Goal: Transaction & Acquisition: Book appointment/travel/reservation

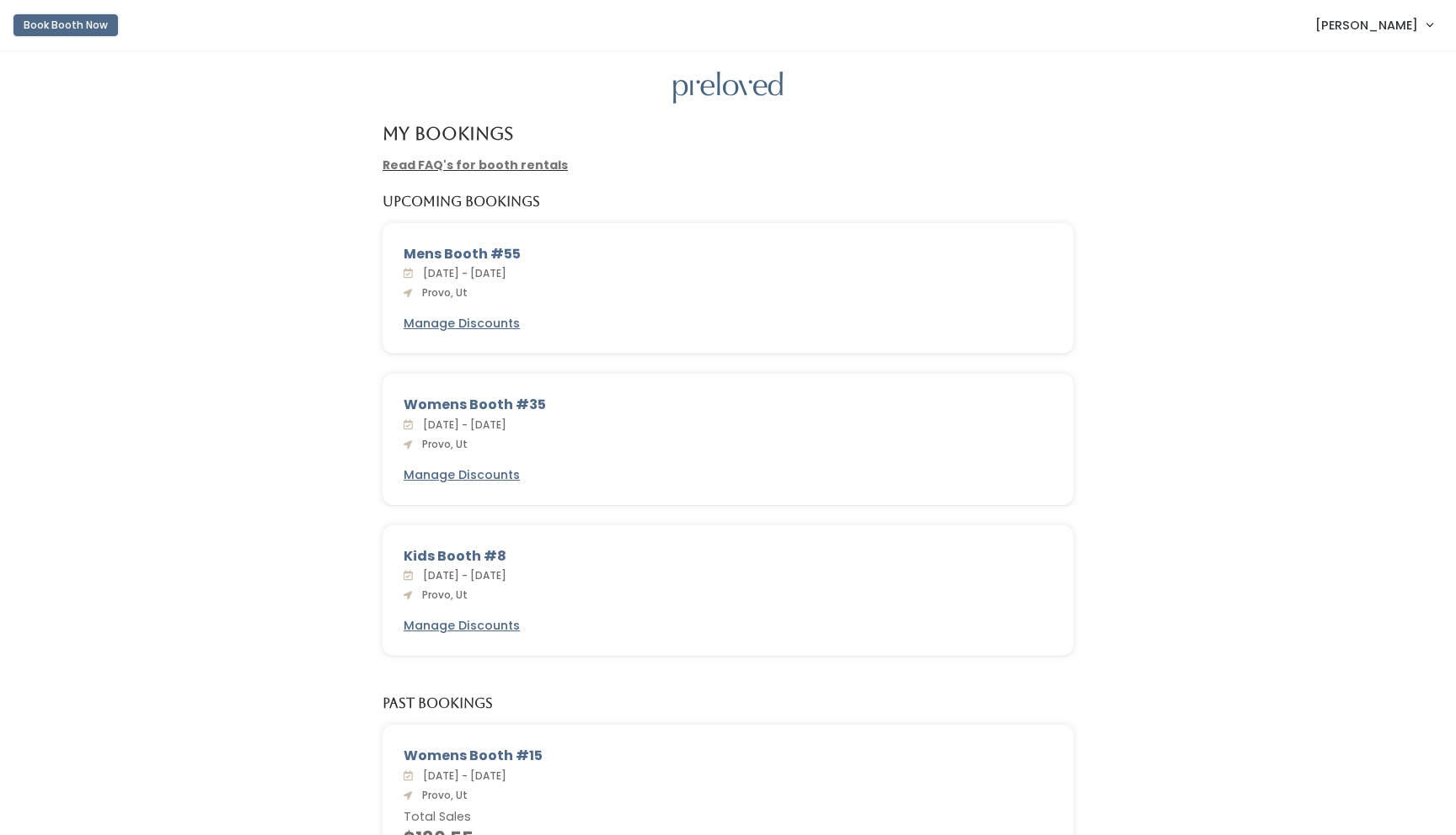
click at [43, 25] on button "Book Booth Now" at bounding box center [66, 25] width 105 height 22
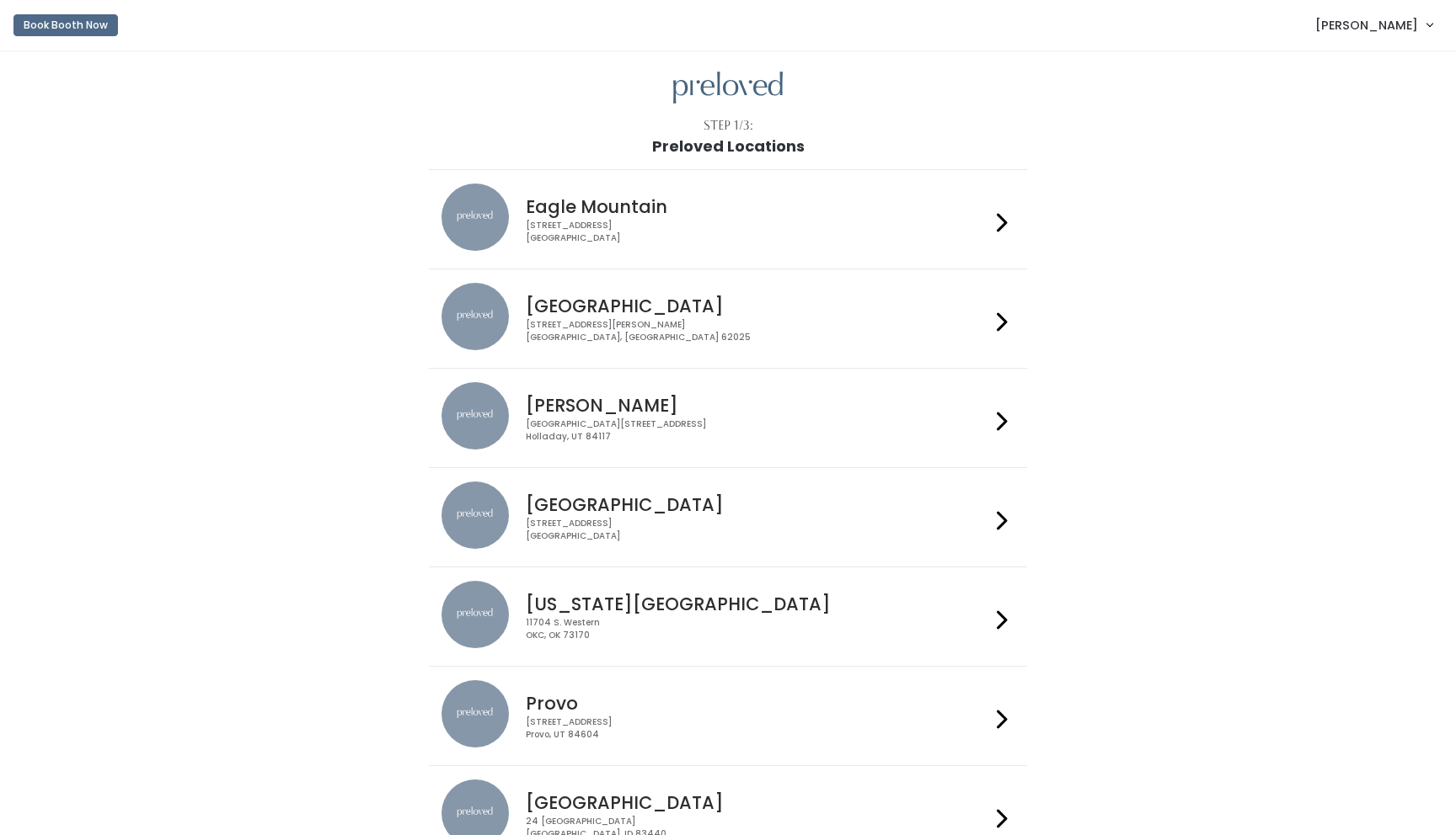
click at [581, 707] on h4 "Provo" at bounding box center [757, 703] width 464 height 19
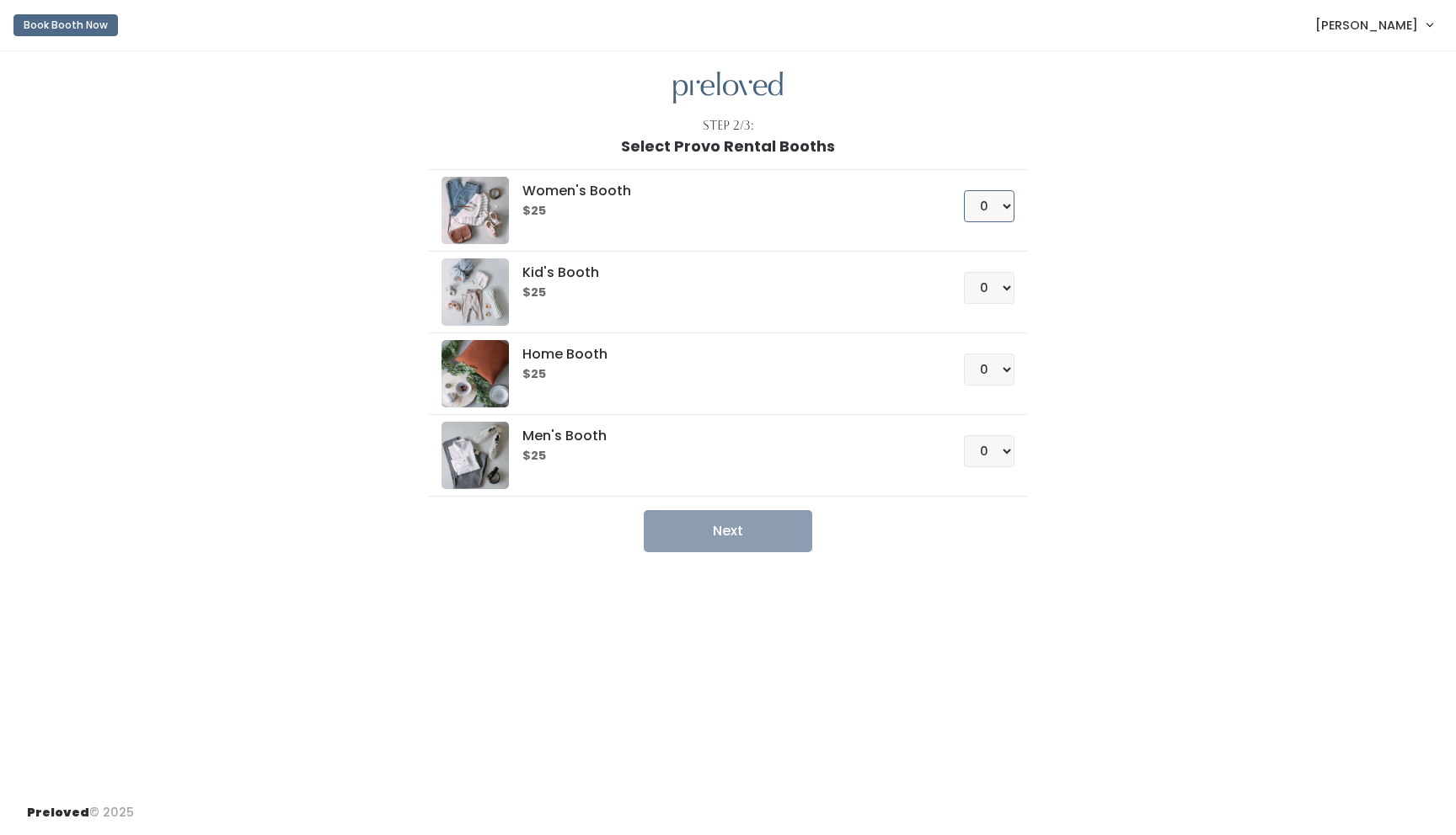
click at [989, 211] on select "0 1 2 3 4" at bounding box center [988, 206] width 50 height 32
click at [963, 191] on select "0 1 2 3 4" at bounding box center [988, 206] width 50 height 32
click at [716, 535] on button "Next" at bounding box center [728, 531] width 168 height 43
click at [1004, 208] on select "0 1 2 3 4" at bounding box center [988, 206] width 50 height 32
select select "0"
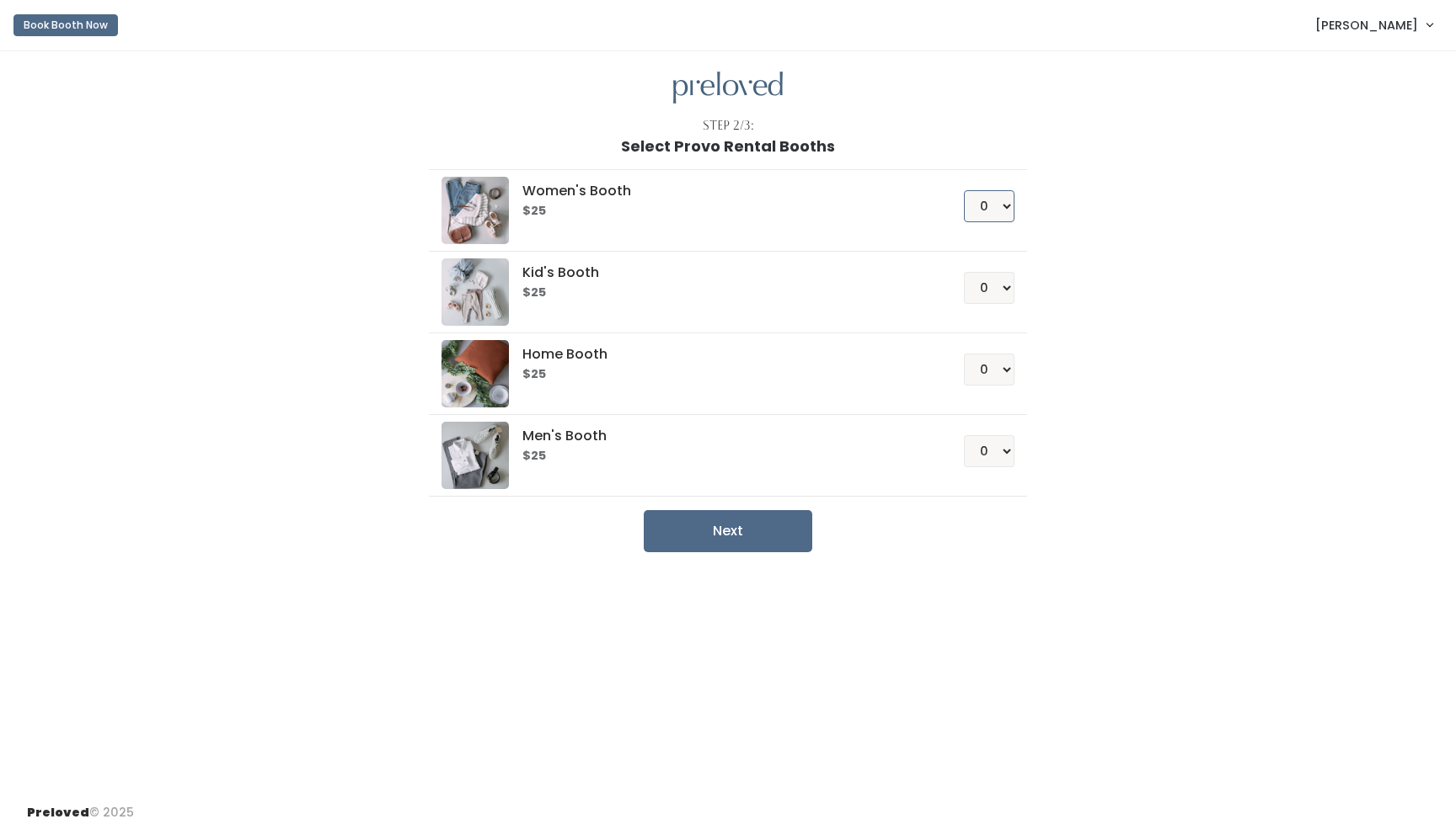
click at [963, 191] on select "0 1 2 3 4" at bounding box center [988, 206] width 50 height 32
click at [996, 292] on select "0 1 2 3 4" at bounding box center [988, 287] width 50 height 32
click at [963, 272] on select "0 1 2 3 4" at bounding box center [988, 287] width 50 height 32
click at [749, 532] on button "Next" at bounding box center [728, 531] width 168 height 43
click at [1001, 295] on select "0 1 2 3 4" at bounding box center [988, 287] width 50 height 32
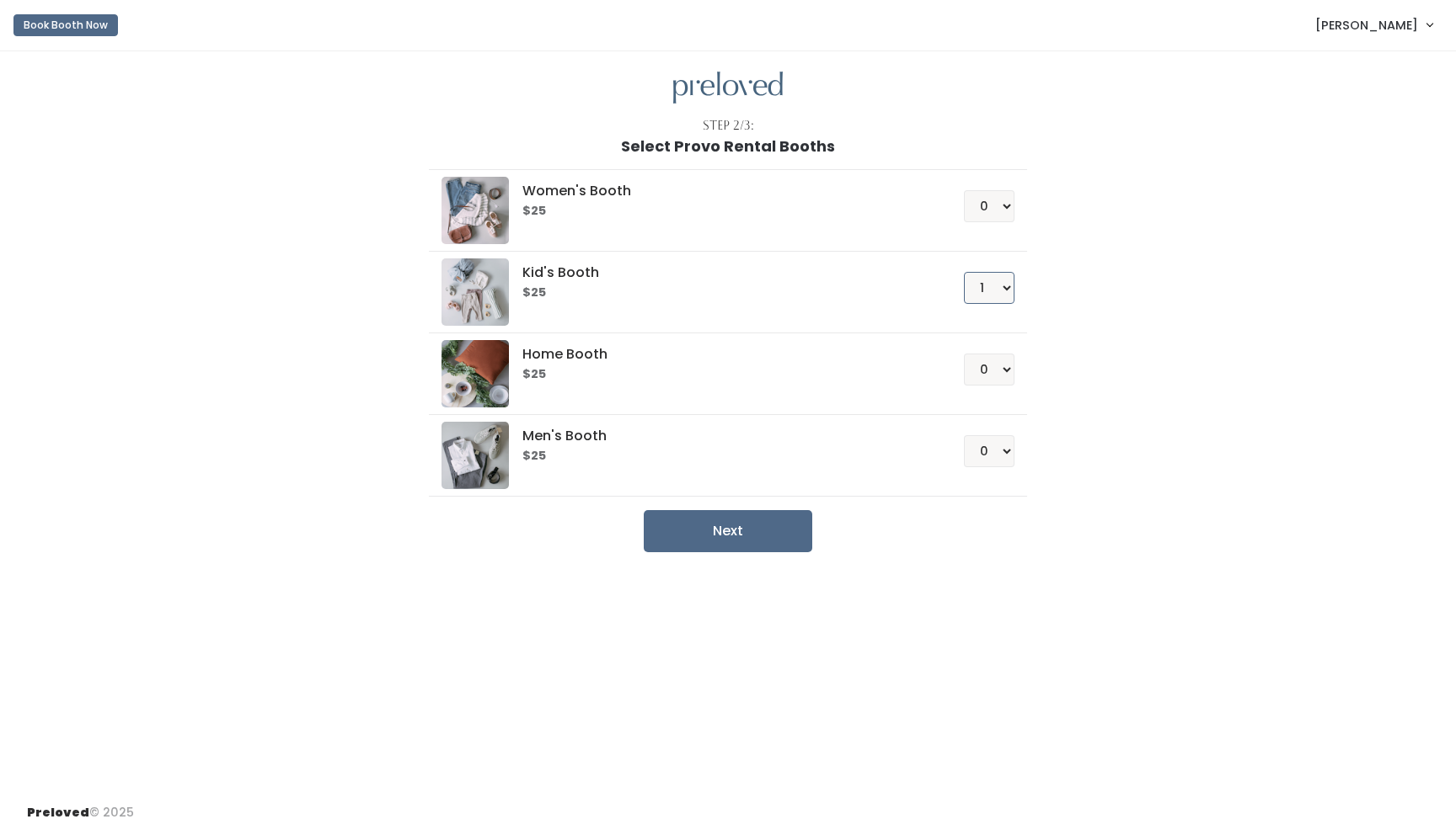
select select "0"
click at [963, 272] on select "0 1 2 3 4" at bounding box center [988, 287] width 50 height 32
click at [999, 211] on select "0 1 2 3 4" at bounding box center [988, 206] width 50 height 32
select select "1"
click at [963, 191] on select "0 1 2 3 4" at bounding box center [988, 206] width 50 height 32
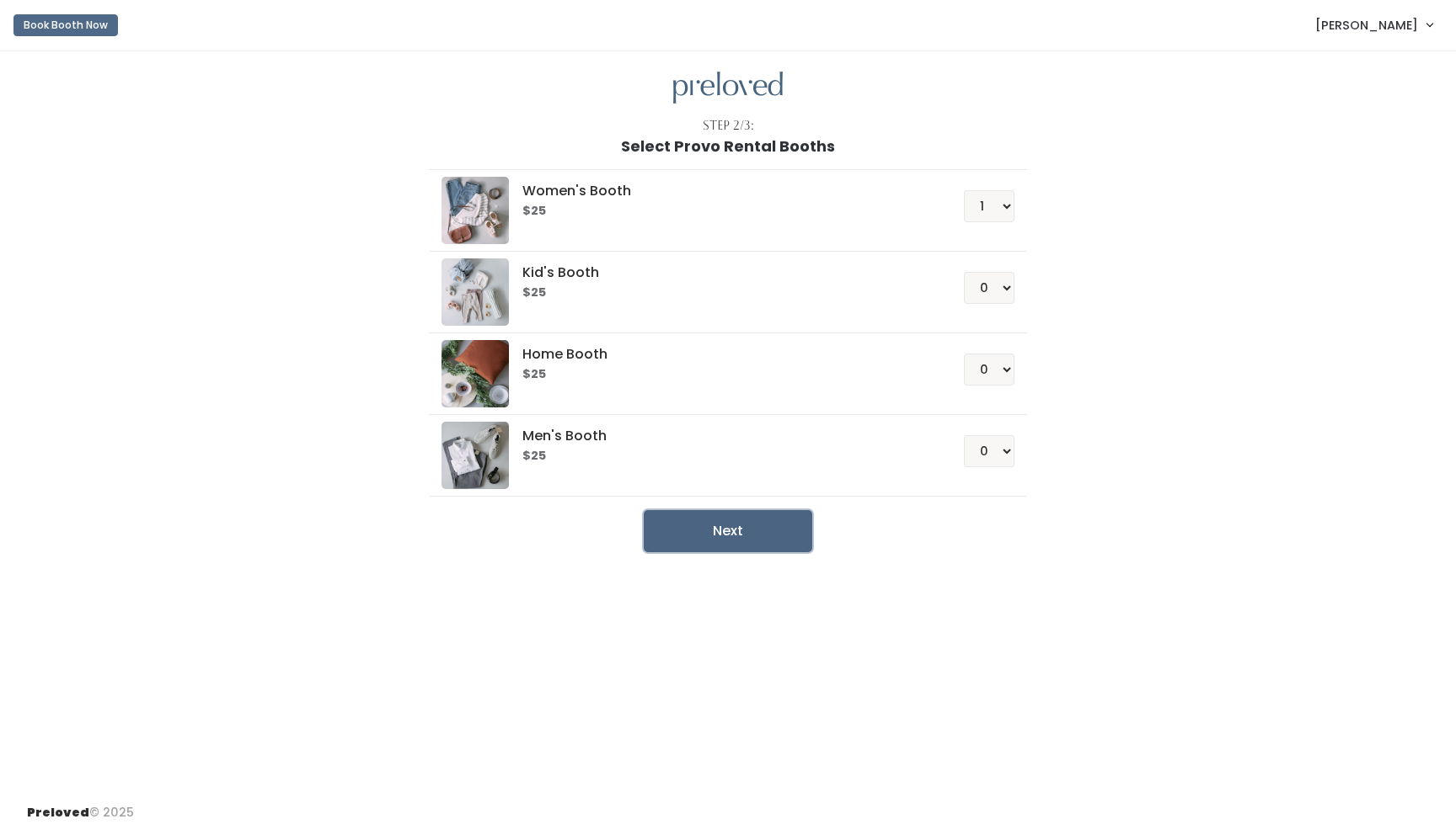
click at [744, 531] on button "Next" at bounding box center [728, 531] width 168 height 43
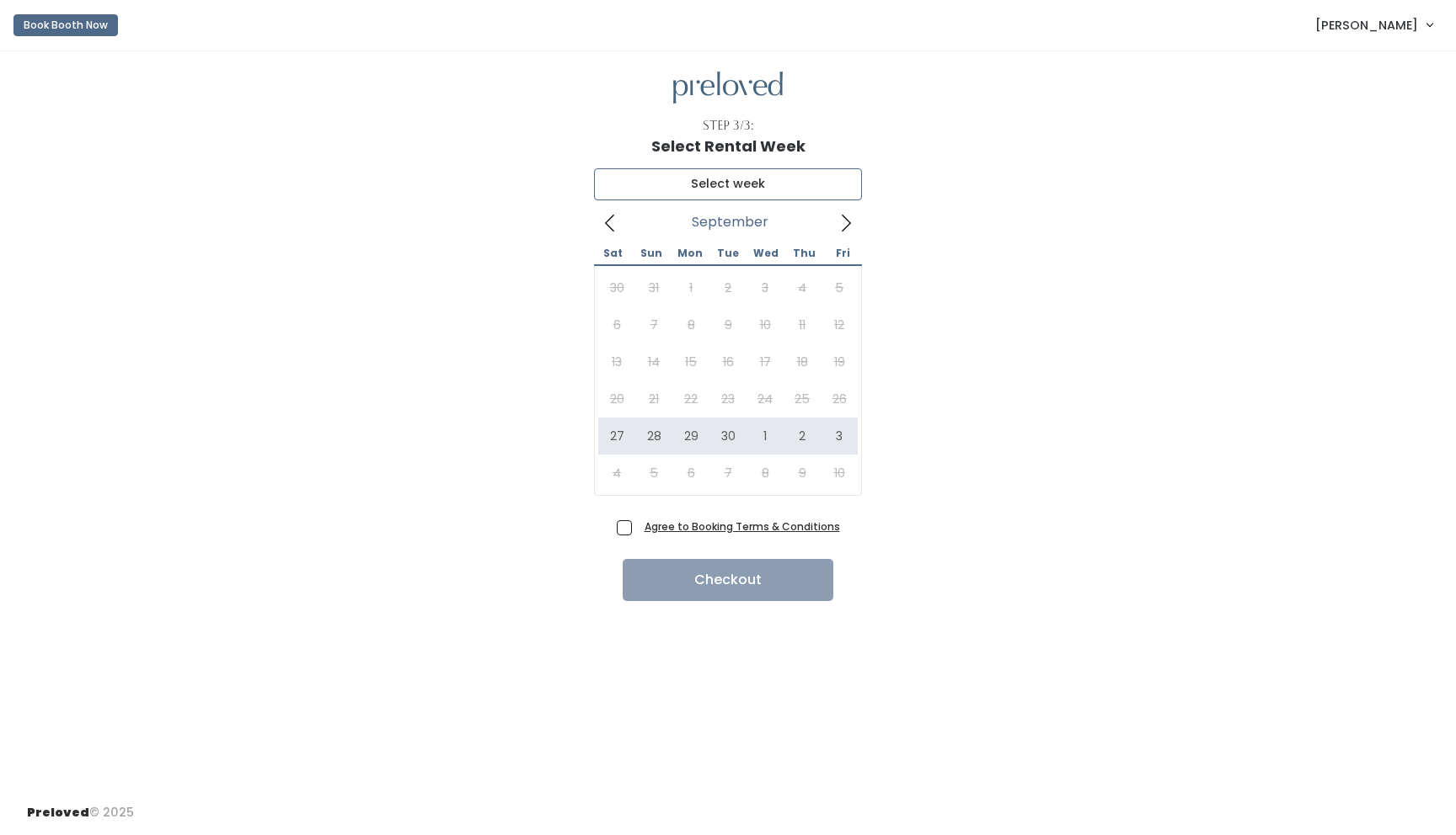
type input "September 27 to October 3"
click at [638, 528] on span "Agree to Booking Terms & Conditions" at bounding box center [739, 525] width 202 height 16
click at [638, 528] on input "Agree to Booking Terms & Conditions" at bounding box center [643, 522] width 11 height 11
checkbox input "true"
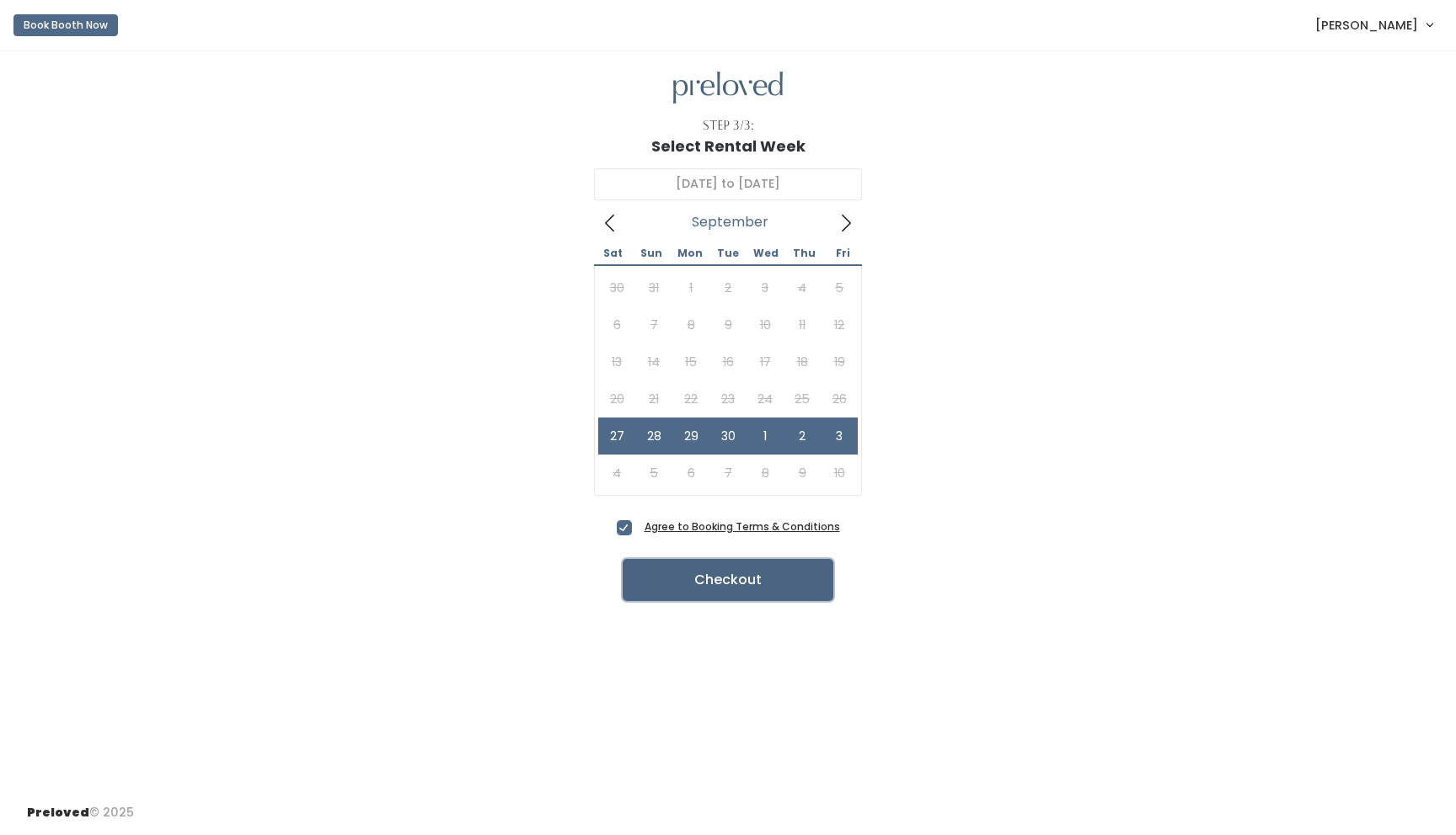
click at [695, 590] on button "Checkout" at bounding box center [728, 581] width 211 height 43
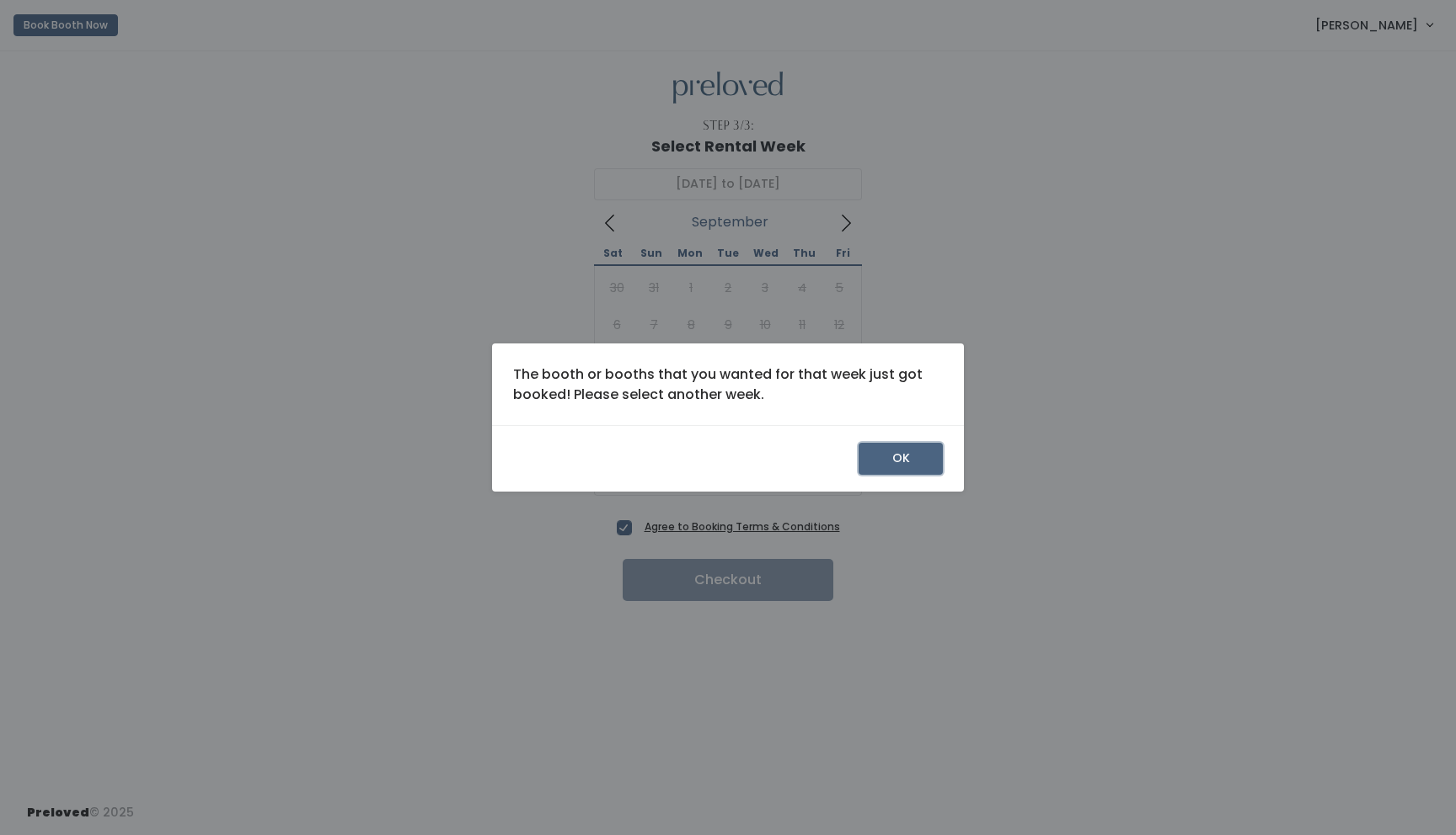
click at [885, 467] on button "OK" at bounding box center [900, 459] width 84 height 32
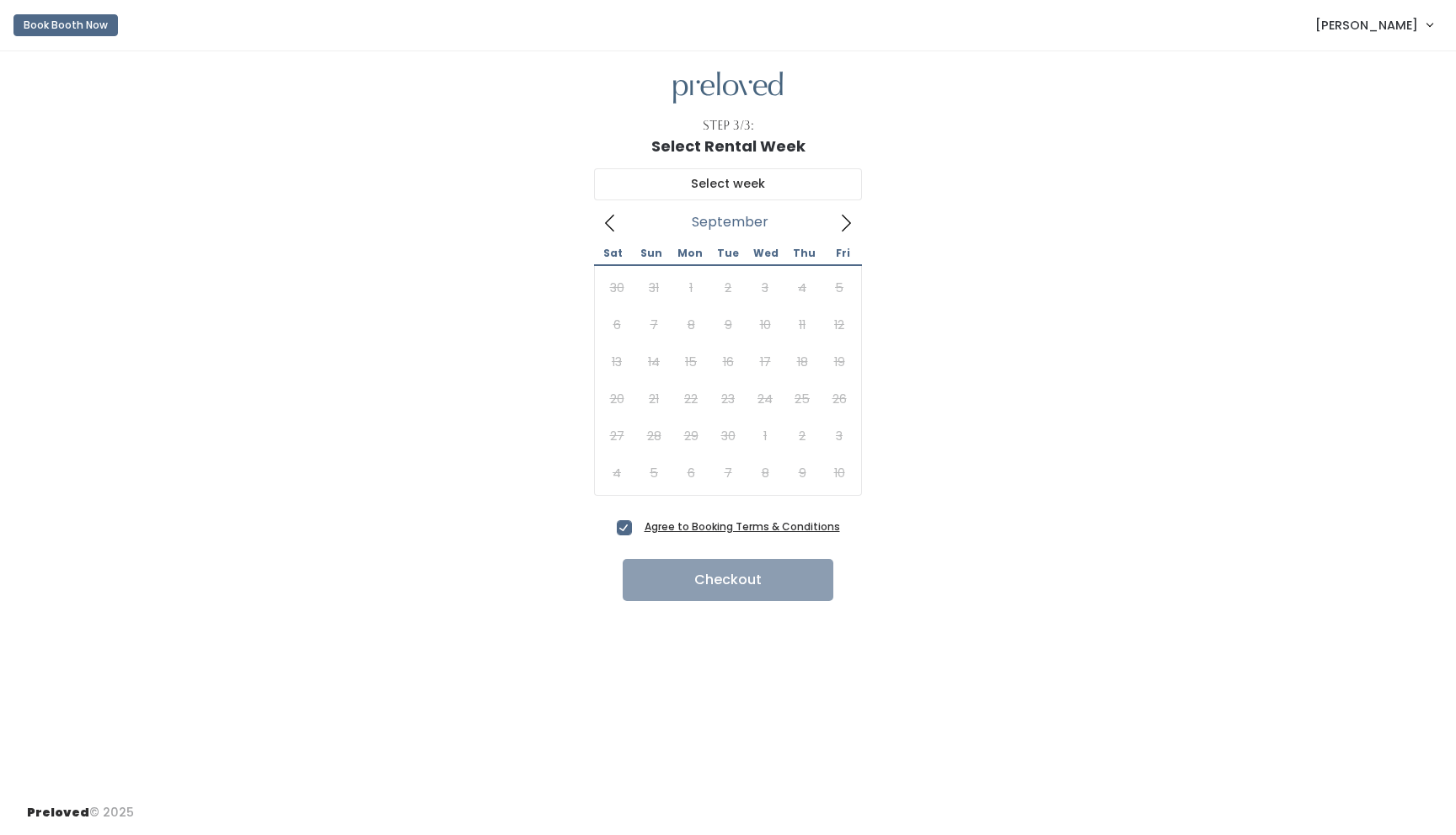
click at [613, 439] on div "30 31 1 2 3 4 5 6 7 8 9 10 11 12 13 14 15 16 17 18 19 20 21 22 23 24 25 26 27 2…" at bounding box center [728, 380] width 259 height 223
click at [843, 225] on icon at bounding box center [845, 223] width 18 height 18
click at [606, 226] on icon at bounding box center [609, 223] width 18 height 18
